Goal: Navigation & Orientation: Find specific page/section

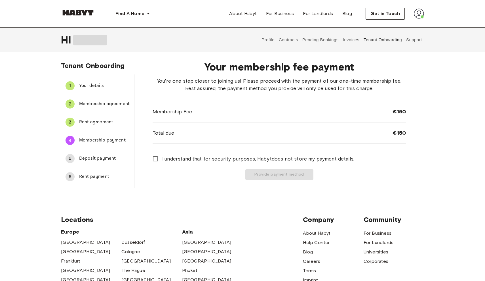
click at [318, 40] on button "Pending Bookings" at bounding box center [321, 39] width 38 height 25
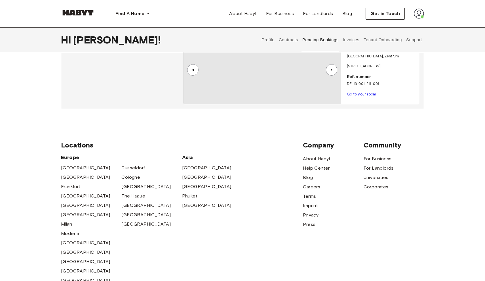
scroll to position [186, 0]
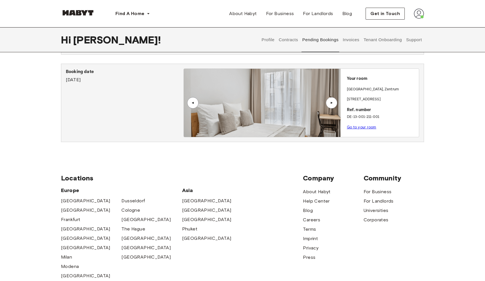
click at [356, 125] on link "Go to your room" at bounding box center [362, 127] width 30 height 4
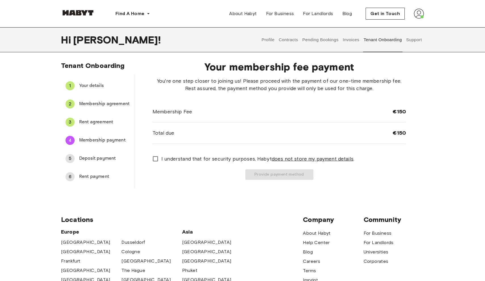
click at [88, 122] on span "Rent agreement" at bounding box center [104, 122] width 51 height 7
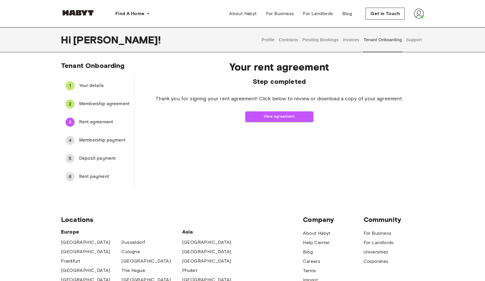
click at [93, 106] on span "Membership agreement" at bounding box center [104, 104] width 51 height 7
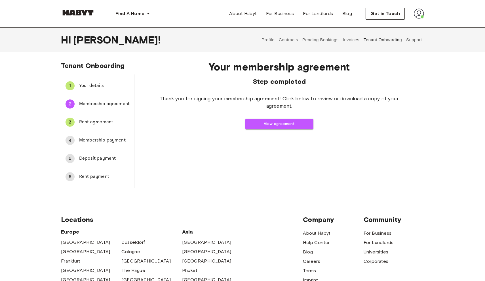
click at [93, 86] on span "Your details" at bounding box center [104, 85] width 51 height 7
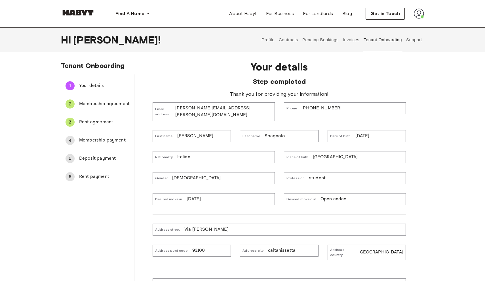
click at [86, 125] on span "Rent agreement" at bounding box center [104, 122] width 51 height 7
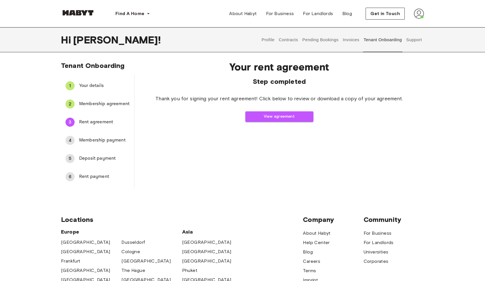
click at [420, 37] on button "Support" at bounding box center [414, 39] width 17 height 25
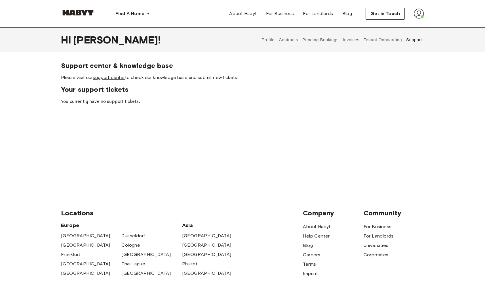
click at [118, 78] on link "support center" at bounding box center [109, 77] width 32 height 5
